Goal: Task Accomplishment & Management: Use online tool/utility

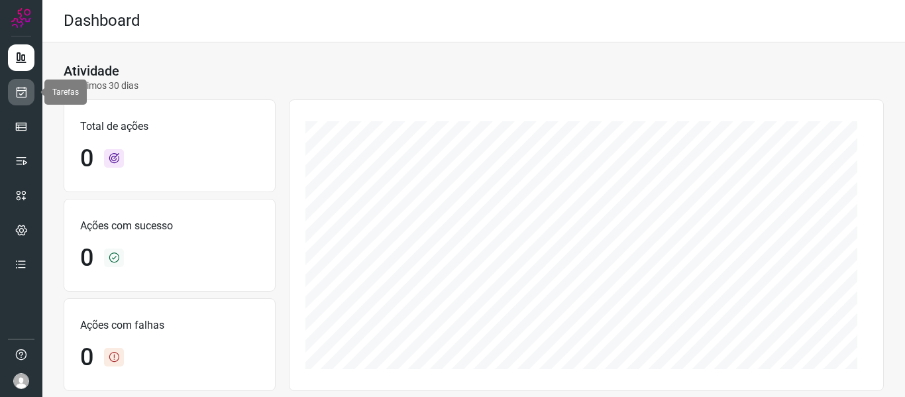
click at [8, 90] on link at bounding box center [21, 92] width 27 height 27
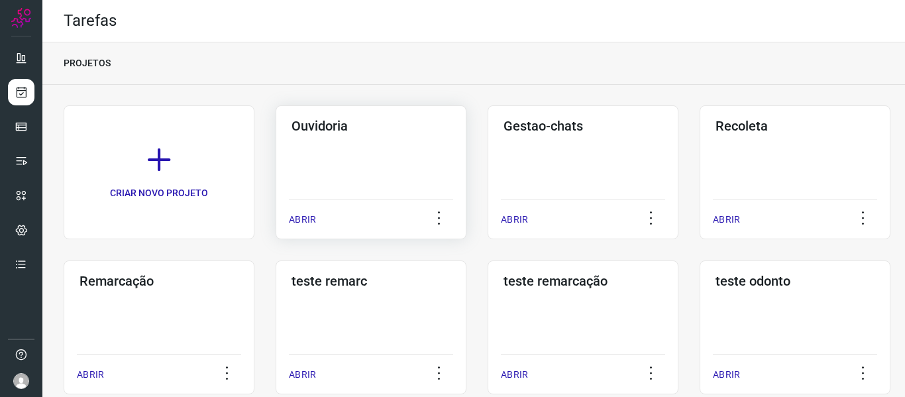
click at [321, 216] on div "ABRIR" at bounding box center [371, 215] width 164 height 33
click at [318, 223] on div "ABRIR" at bounding box center [371, 215] width 164 height 33
click at [306, 215] on p "ABRIR" at bounding box center [302, 220] width 27 height 14
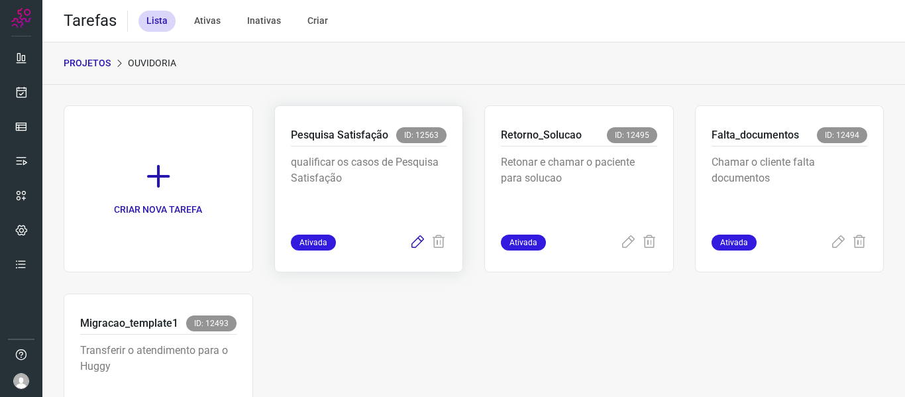
click at [415, 242] on icon at bounding box center [418, 243] width 16 height 16
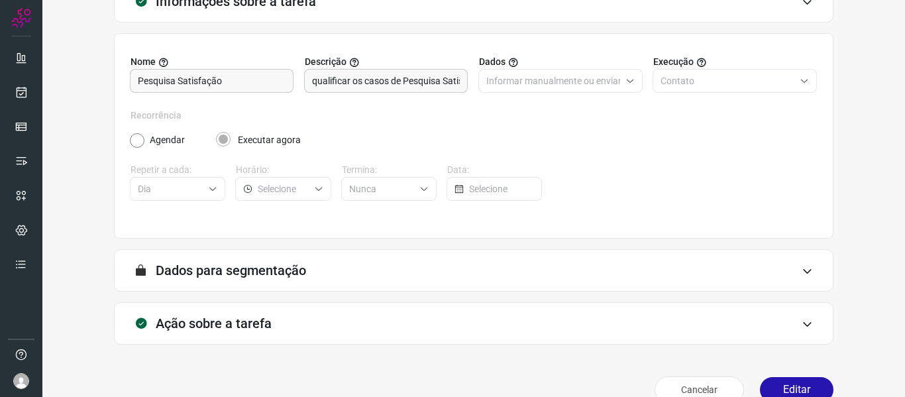
scroll to position [121, 0]
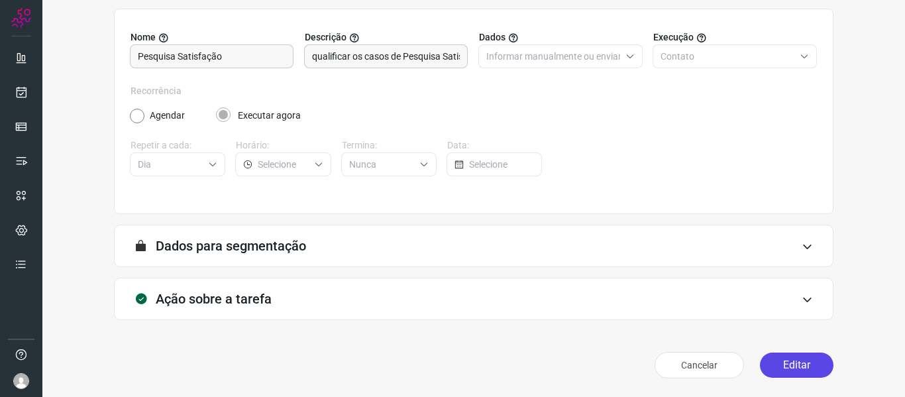
click at [786, 368] on button "Editar" at bounding box center [797, 365] width 74 height 25
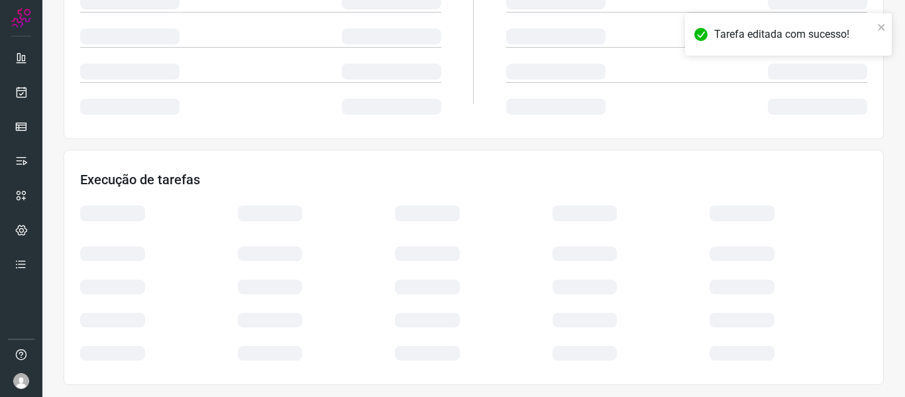
scroll to position [311, 0]
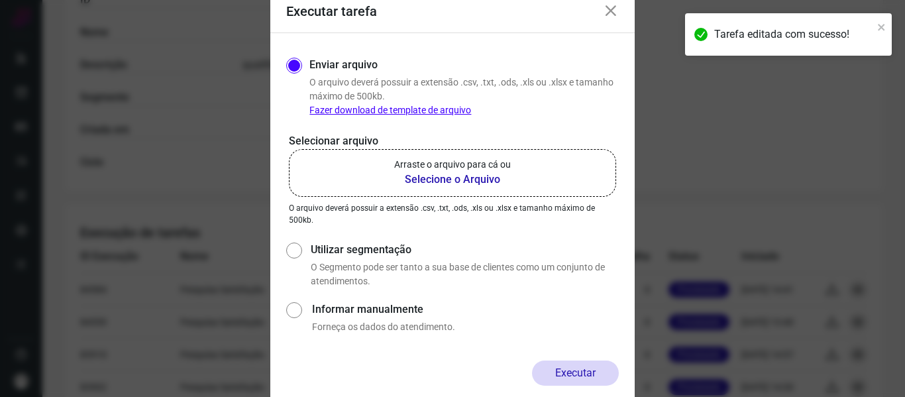
click at [522, 193] on label "Arraste o arquivo para cá ou Selecione o Arquivo" at bounding box center [452, 173] width 327 height 48
click at [0, 0] on input "Arraste o arquivo para cá ou Selecione o Arquivo" at bounding box center [0, 0] width 0 height 0
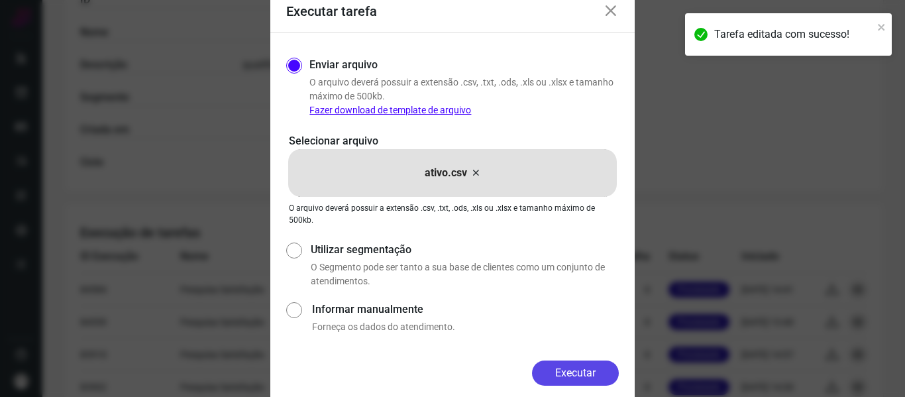
click at [585, 378] on button "Executar" at bounding box center [575, 372] width 87 height 25
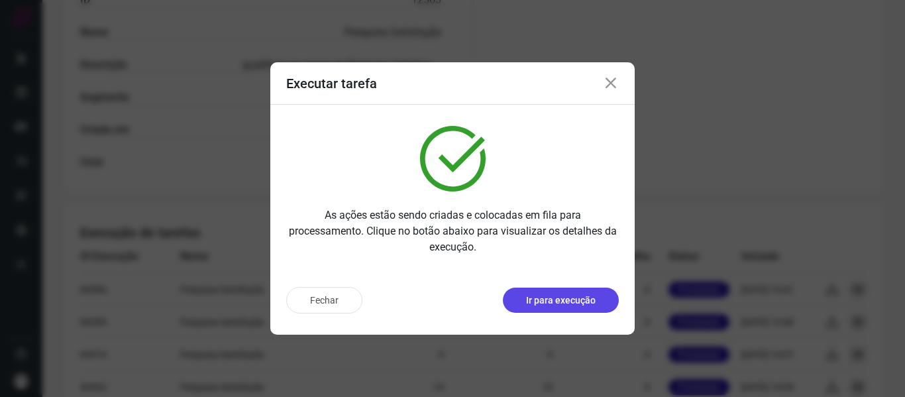
click at [571, 301] on p "Ir para execução" at bounding box center [561, 301] width 70 height 14
